Goal: Task Accomplishment & Management: Use online tool/utility

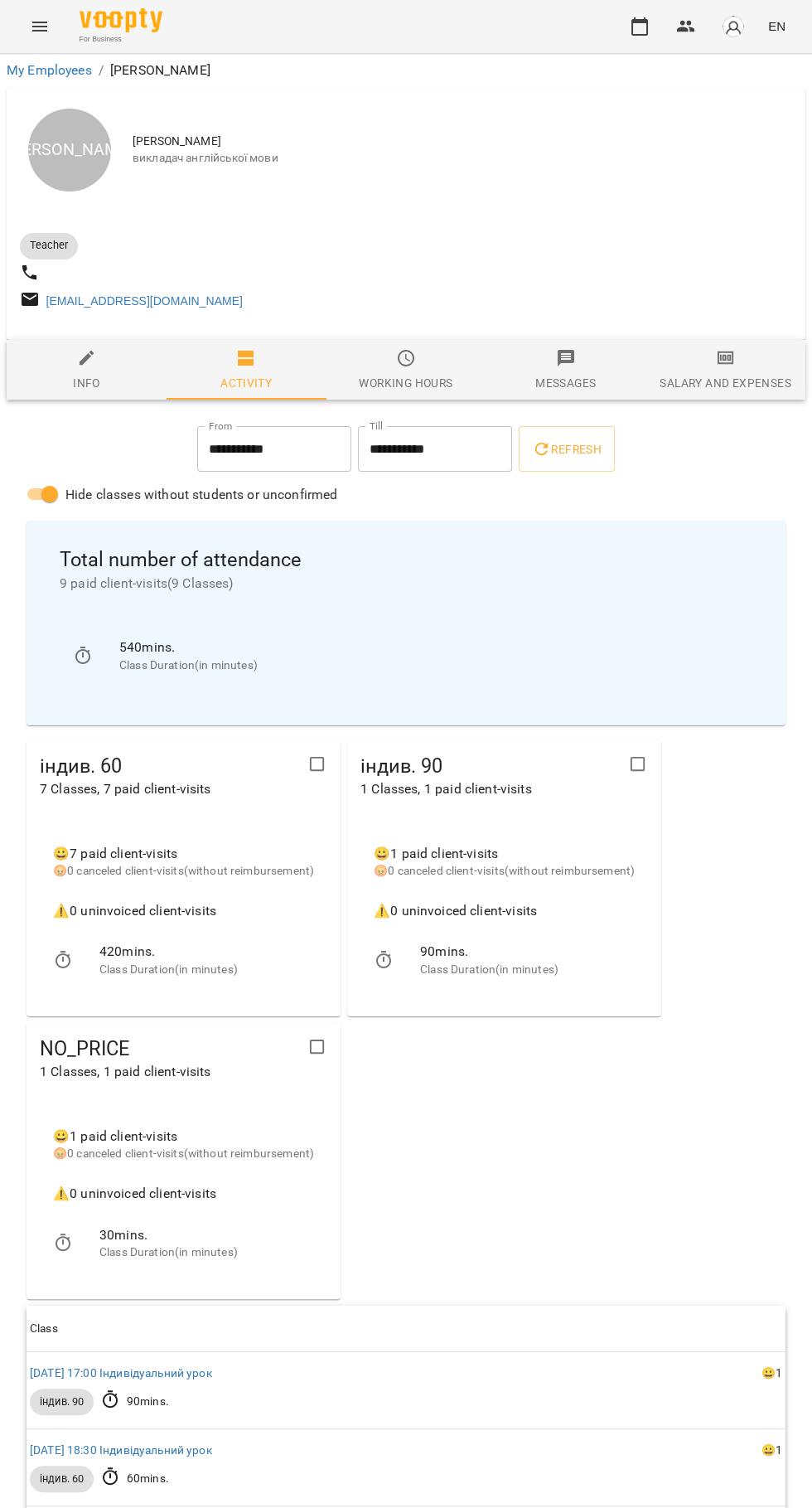
click at [625, 36] on button "button" at bounding box center [640, 26] width 40 height 40
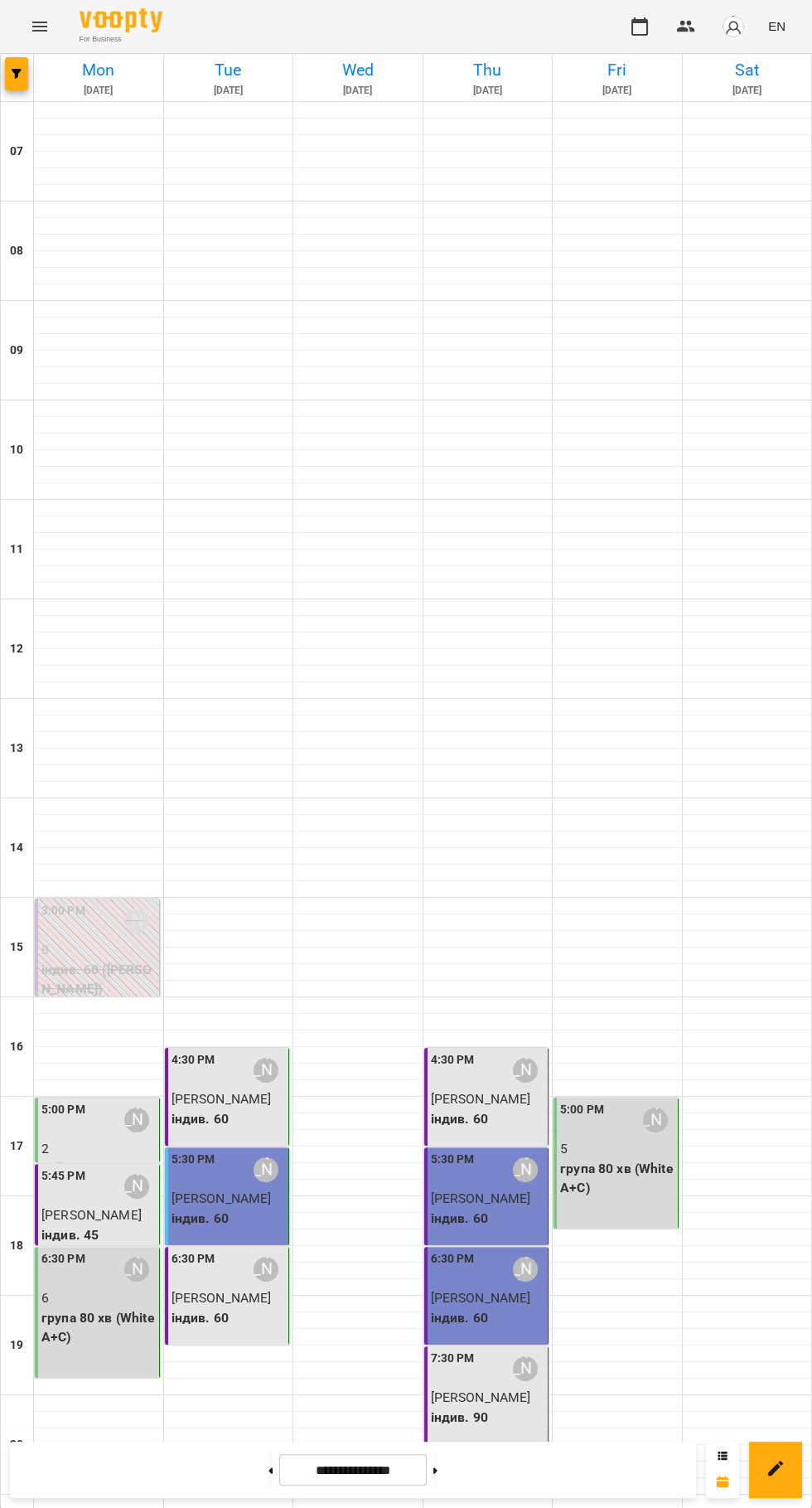
scroll to position [160, 0]
click at [375, 1470] on input "**********" at bounding box center [353, 1470] width 147 height 32
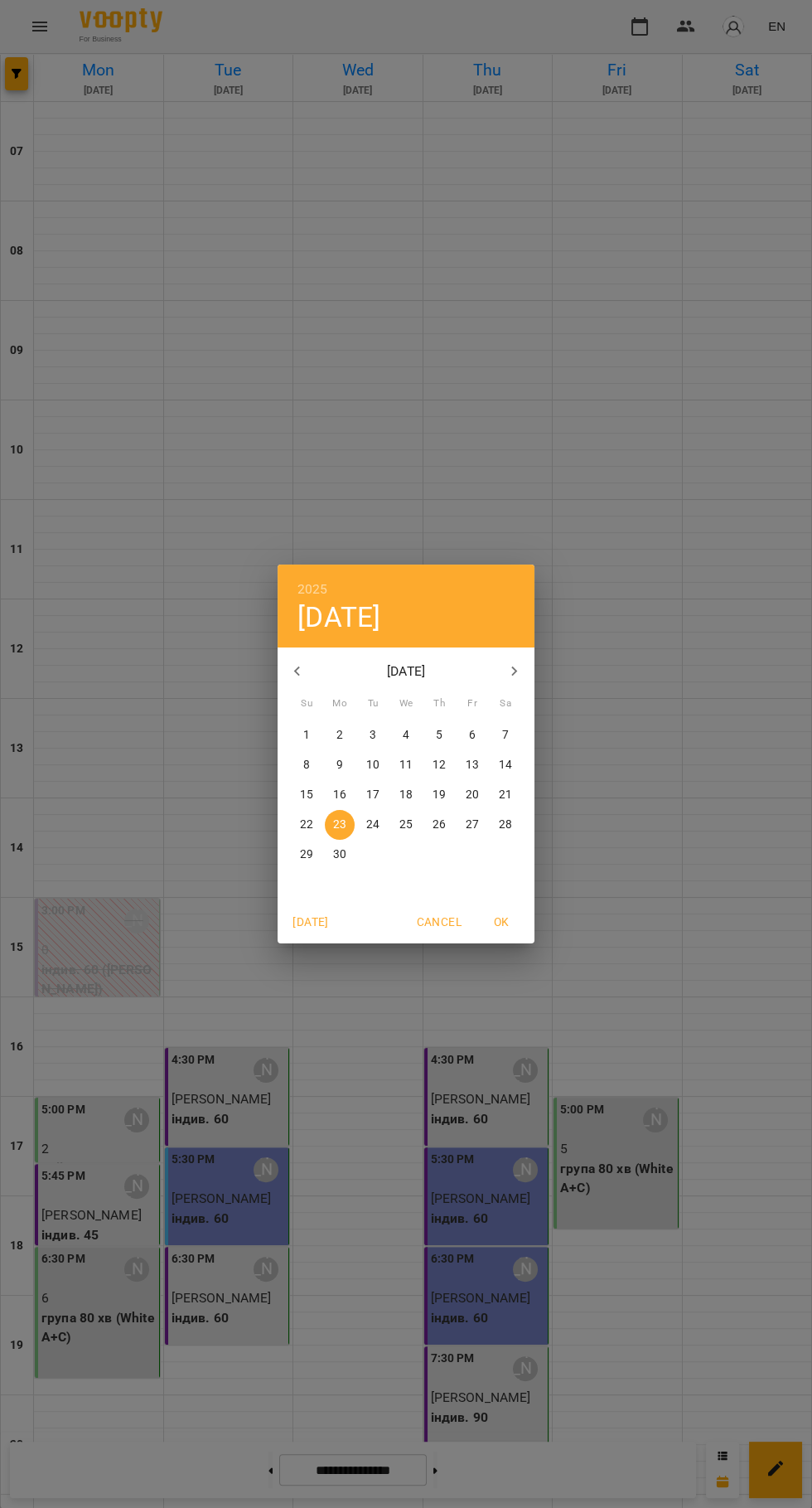
click at [515, 671] on icon "button" at bounding box center [514, 671] width 20 height 20
click at [515, 677] on icon "button" at bounding box center [514, 671] width 20 height 20
click at [439, 825] on p "21" at bounding box center [440, 824] width 14 height 16
type input "**********"
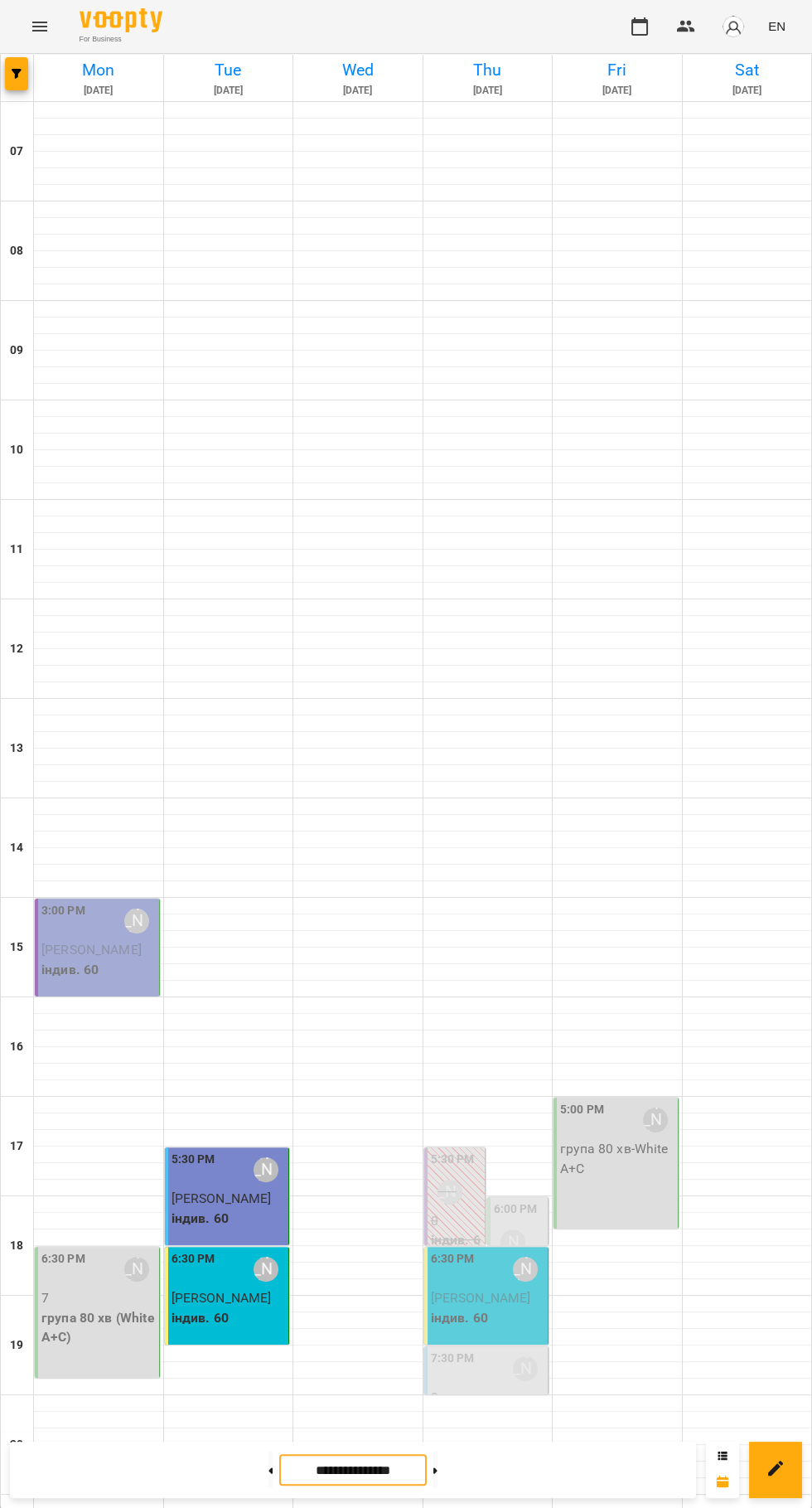
click at [458, 1180] on div "[PERSON_NAME]" at bounding box center [450, 1192] width 25 height 25
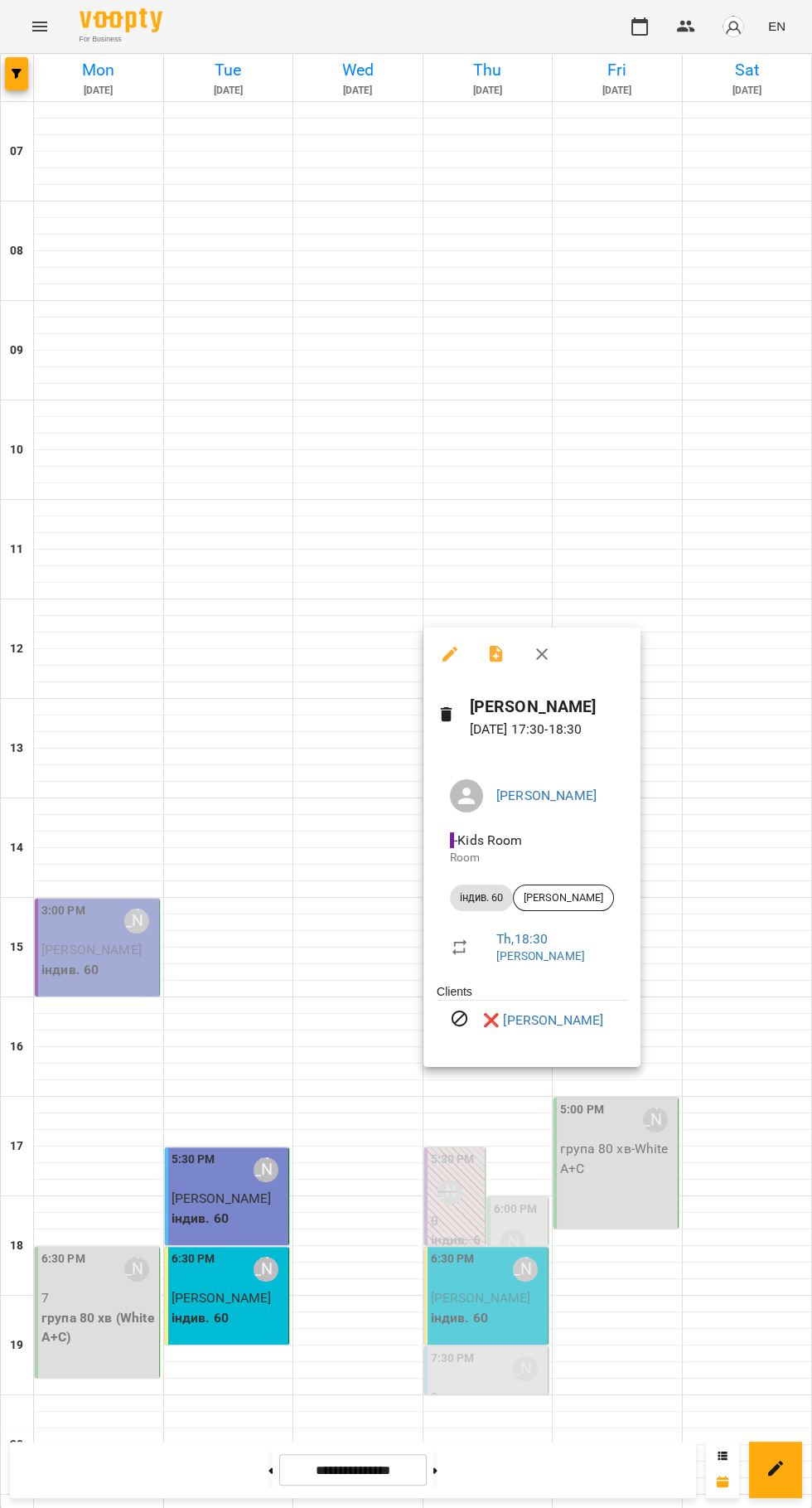
click at [671, 1201] on div at bounding box center [406, 754] width 812 height 1508
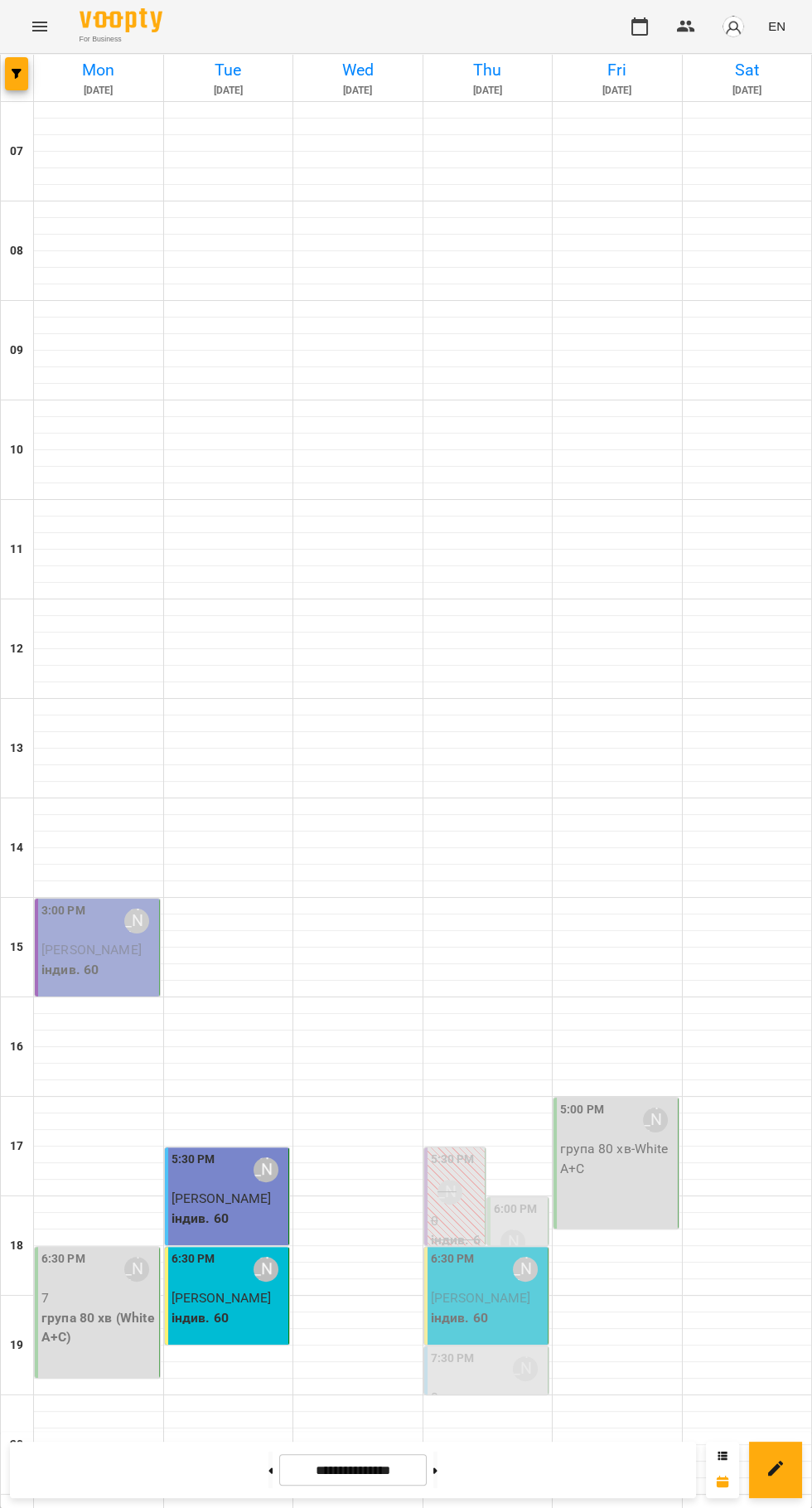
click at [528, 1201] on label "6:00 PM" at bounding box center [516, 1210] width 44 height 18
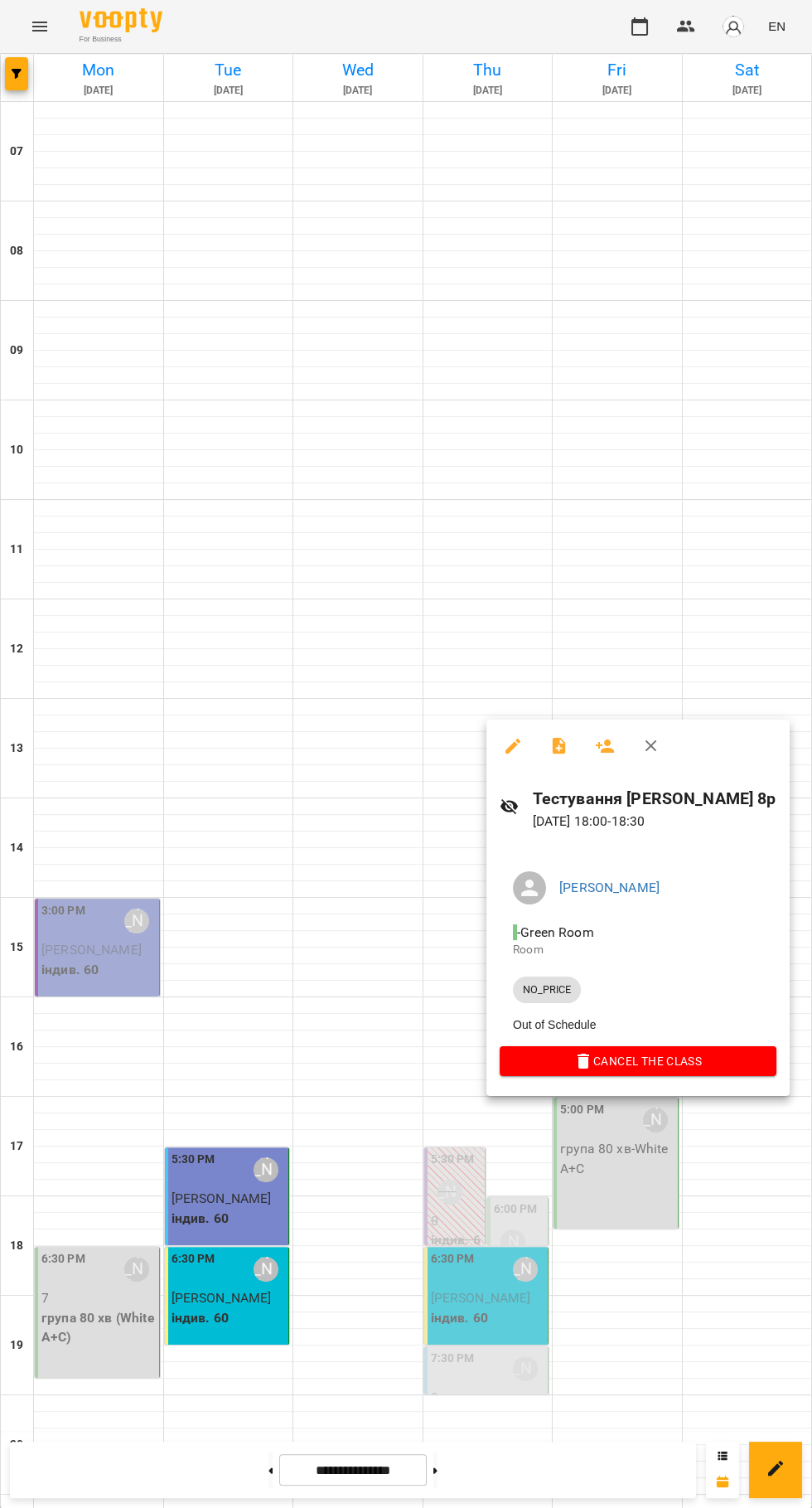
click at [599, 1300] on div at bounding box center [406, 754] width 812 height 1508
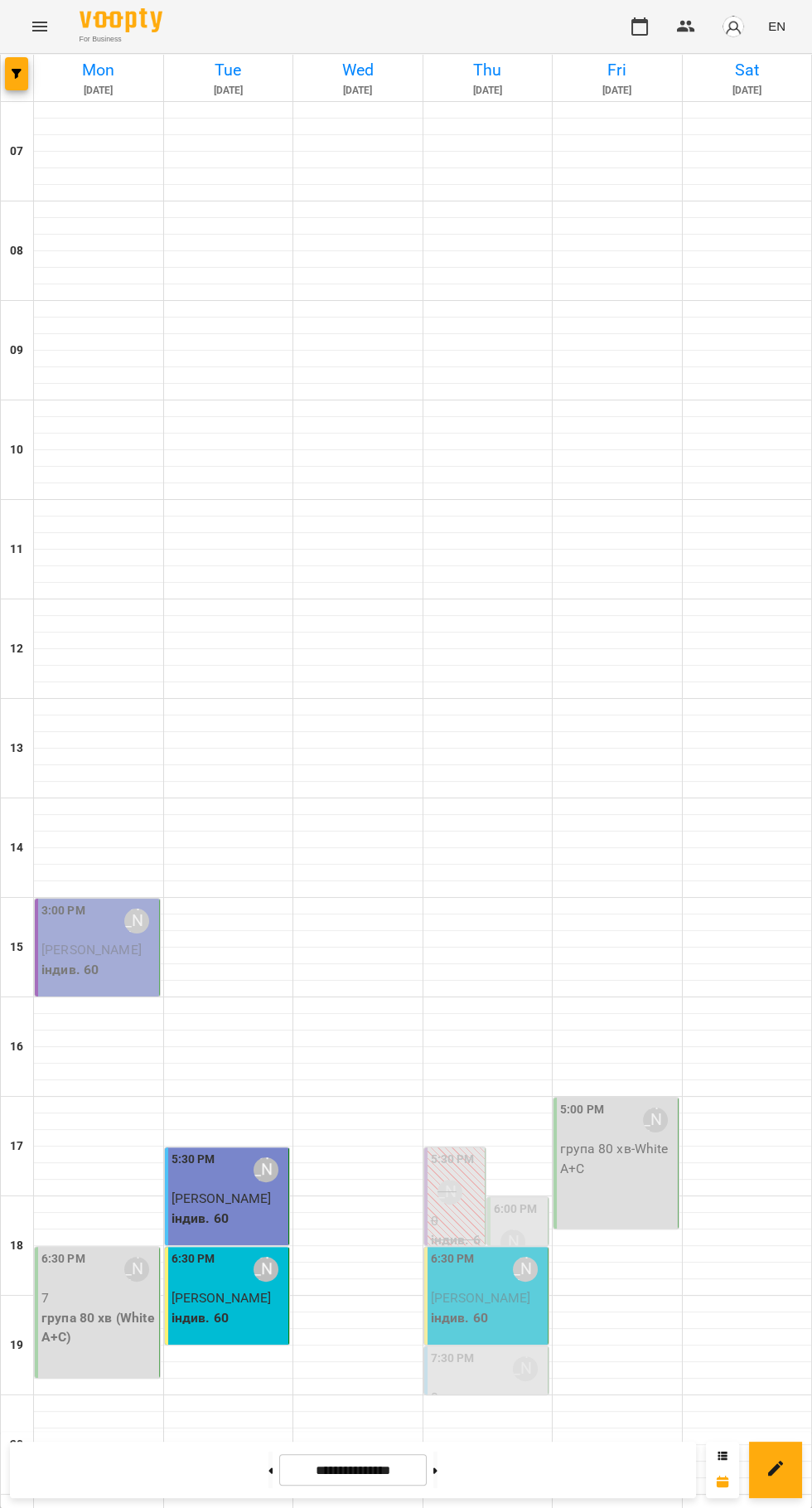
click at [687, 26] on icon "button" at bounding box center [686, 26] width 20 height 20
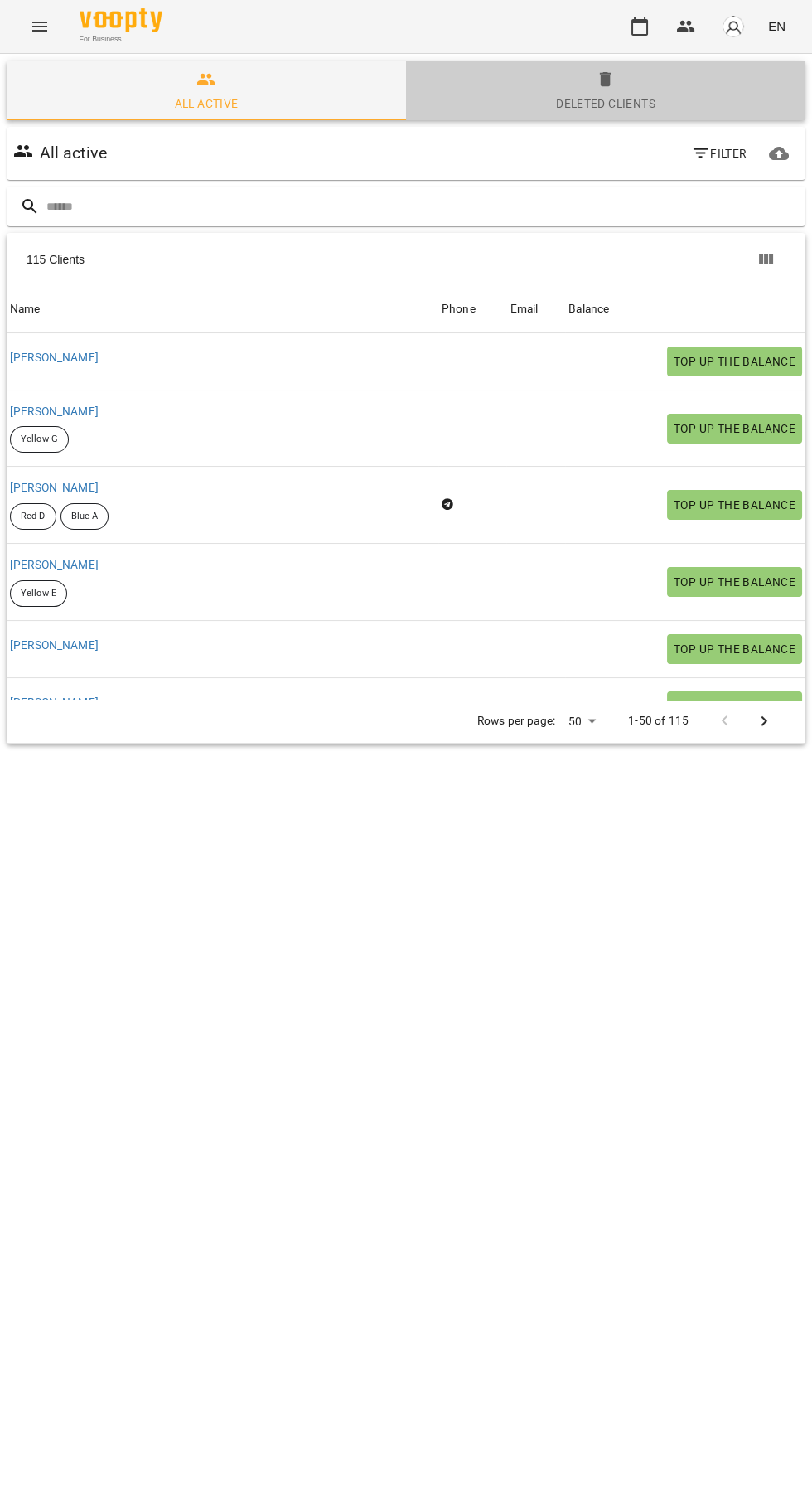
click at [736, 68] on button "Deleted clients" at bounding box center [606, 90] width 400 height 60
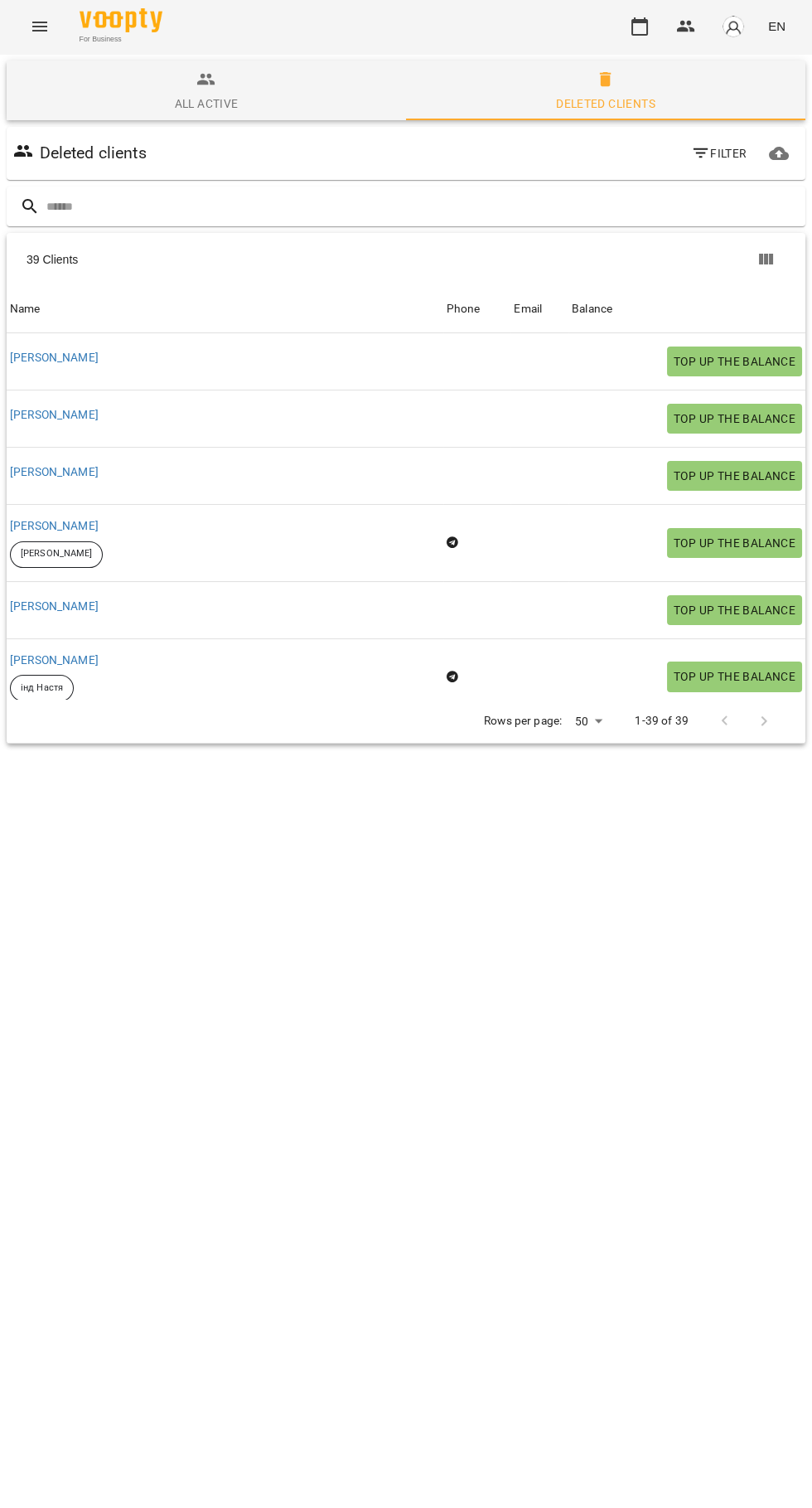
click at [732, 38] on span "button" at bounding box center [733, 26] width 23 height 23
click at [711, 72] on span "[PERSON_NAME]" at bounding box center [716, 62] width 112 height 20
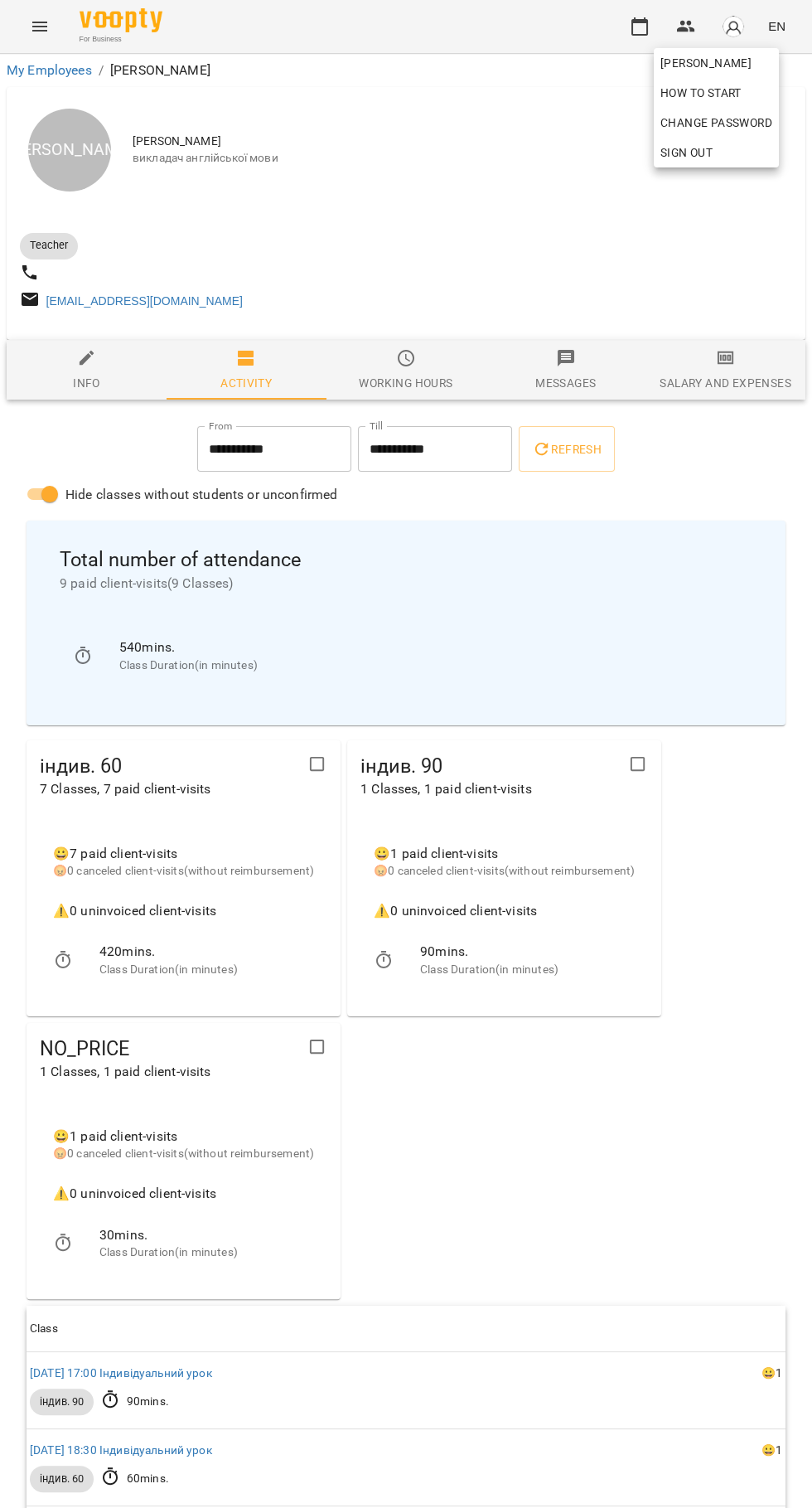
click at [759, 369] on div at bounding box center [406, 754] width 812 height 1508
click at [735, 379] on span "Salary and Expenses" at bounding box center [725, 371] width 140 height 45
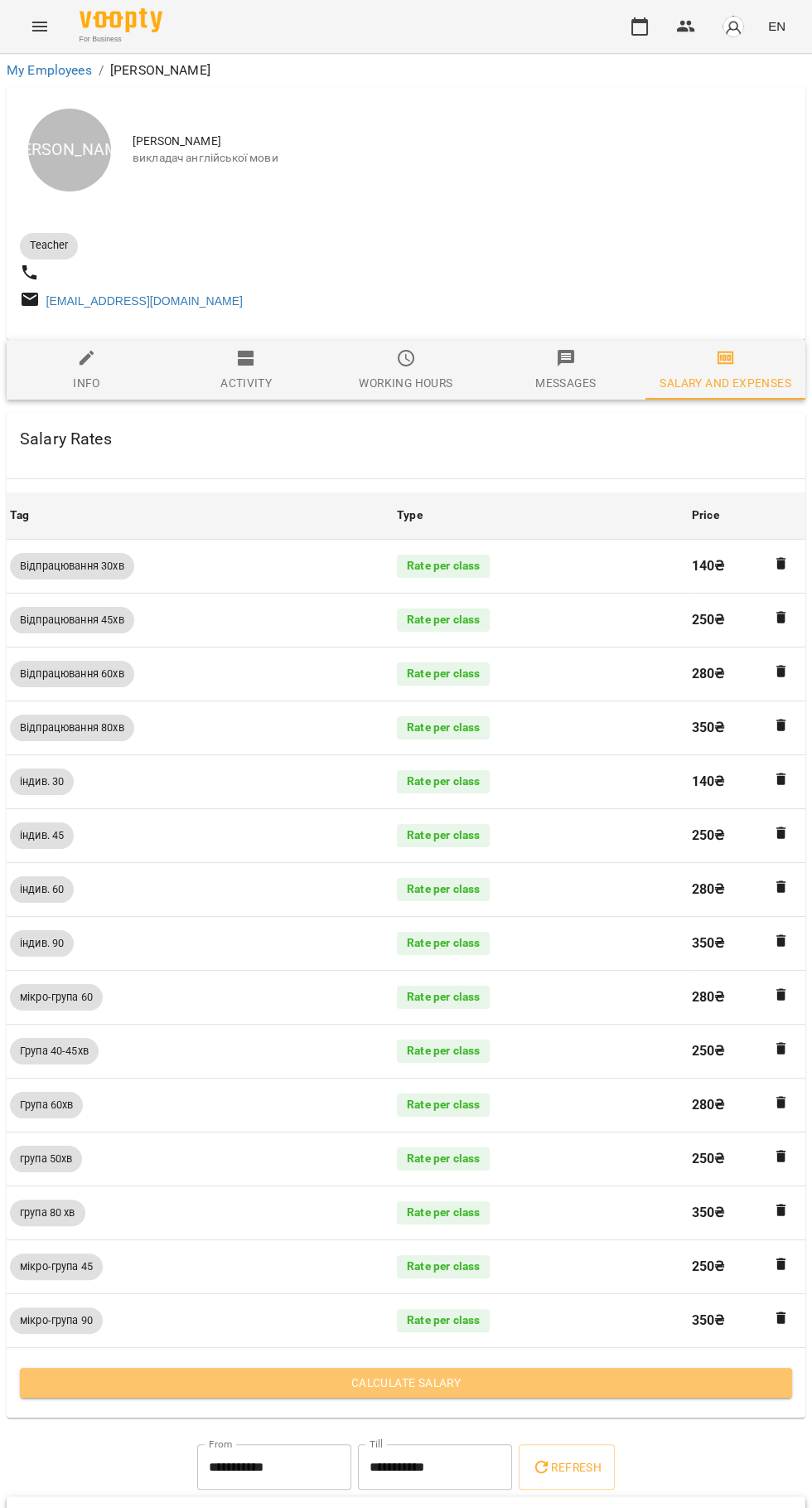
click at [576, 1396] on button "Calculate Salary" at bounding box center [406, 1383] width 773 height 30
